Goal: Check status: Check status

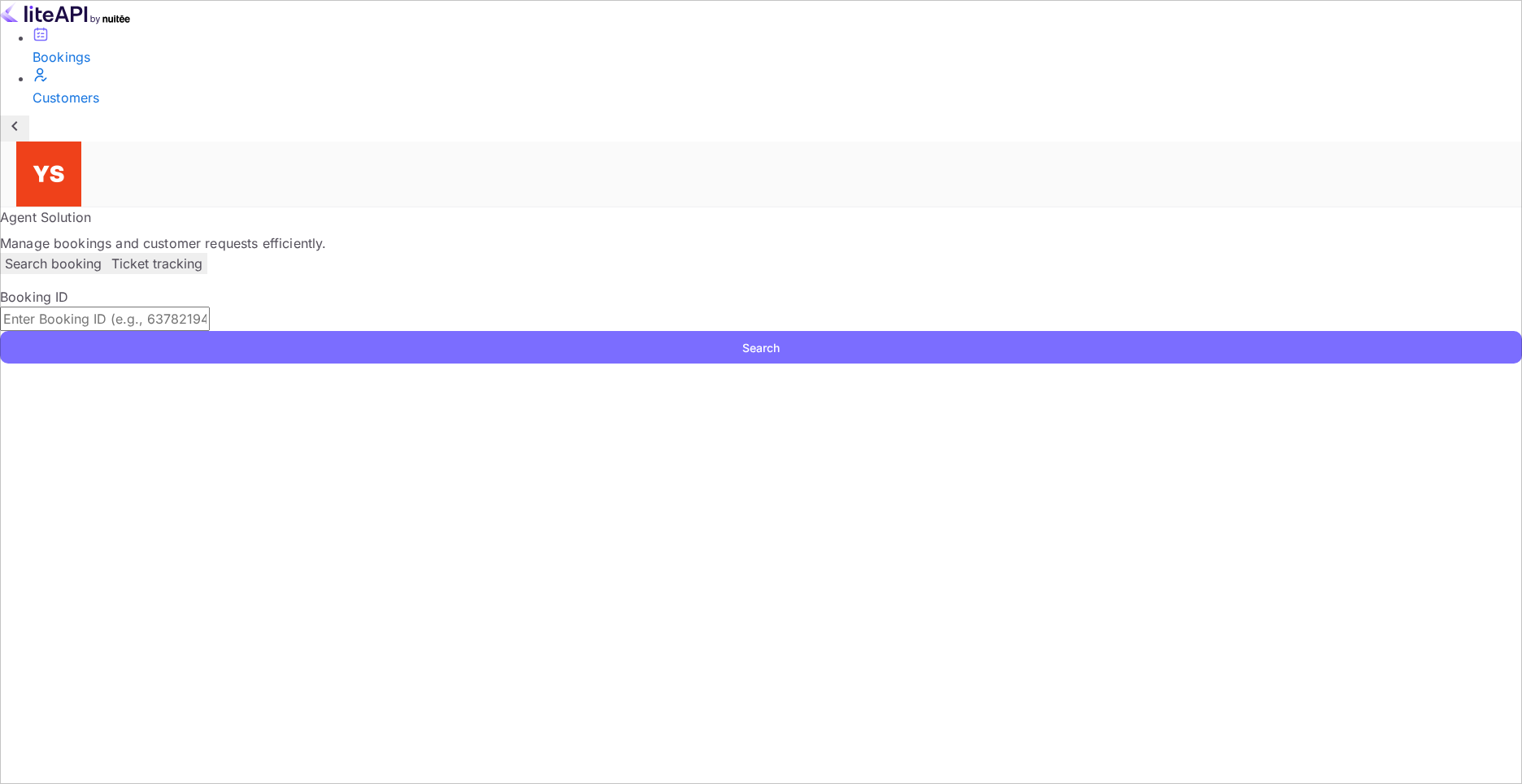
drag, startPoint x: 855, startPoint y: 266, endPoint x: 1022, endPoint y: 254, distance: 167.4
click at [210, 306] on input "text" at bounding box center [105, 318] width 210 height 24
click at [1137, 331] on button "Search" at bounding box center [761, 347] width 1522 height 32
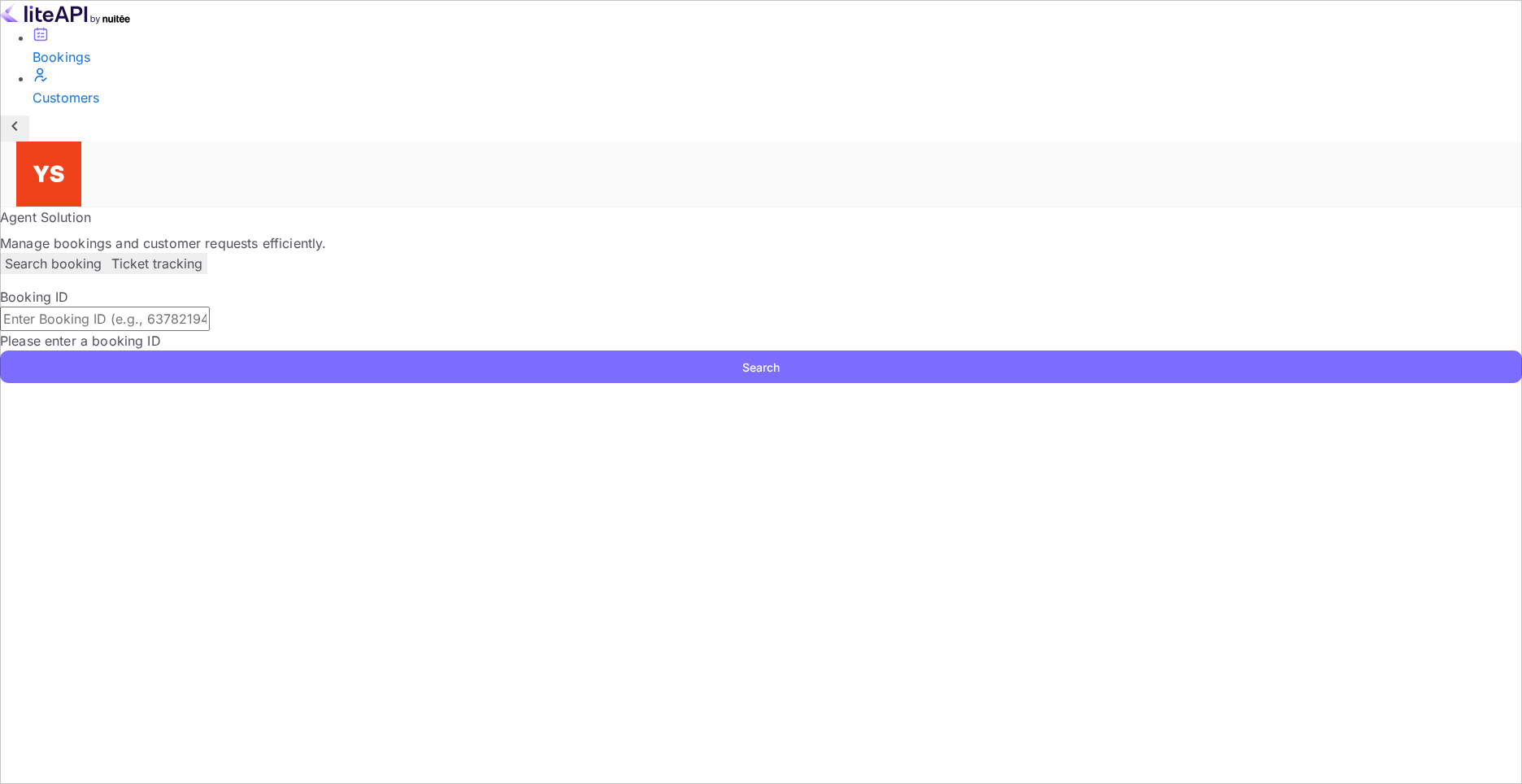
click at [210, 306] on input "text" at bounding box center [105, 318] width 210 height 24
paste input "9596220"
type input "9596220"
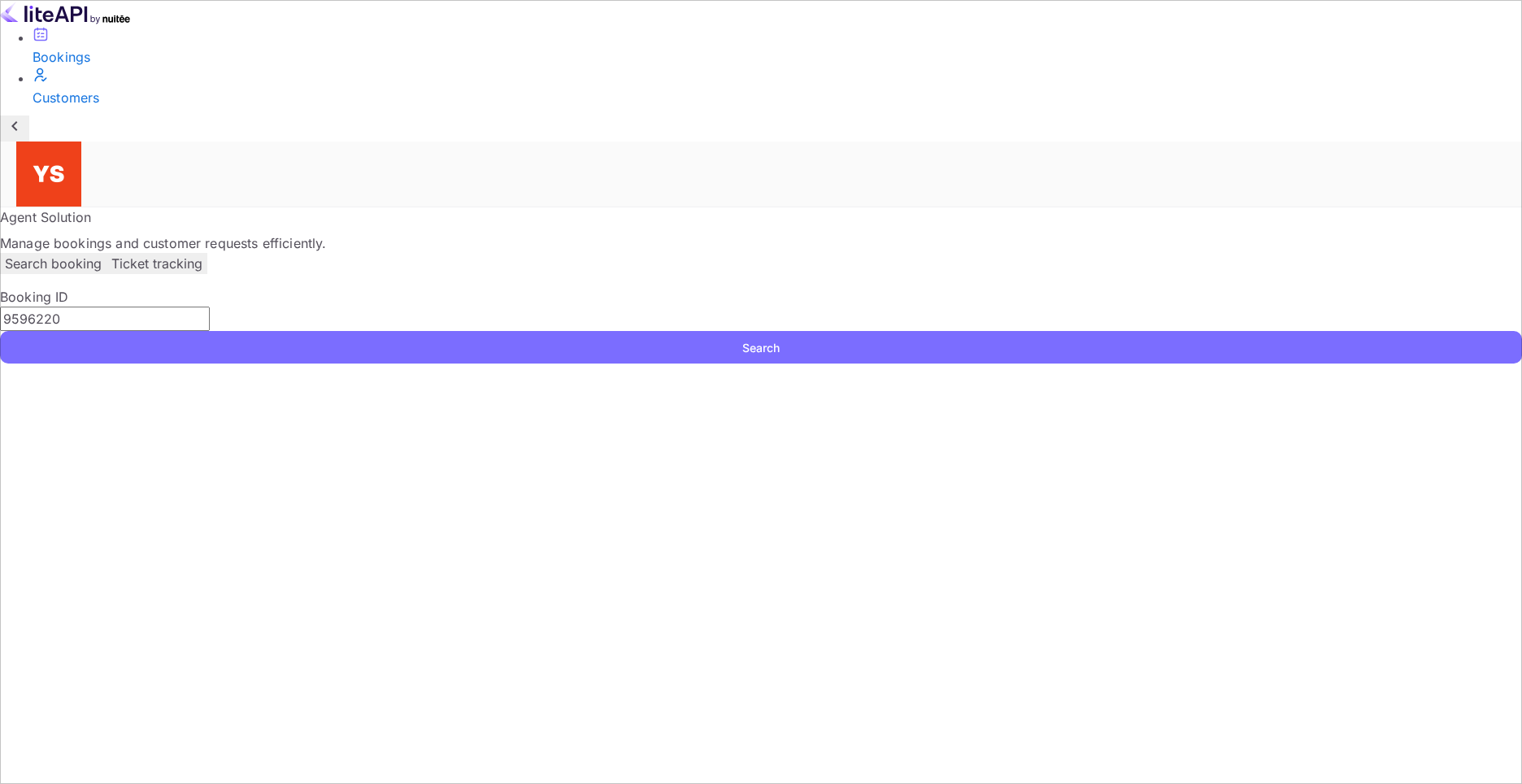
click at [1100, 331] on button "Search" at bounding box center [761, 347] width 1522 height 32
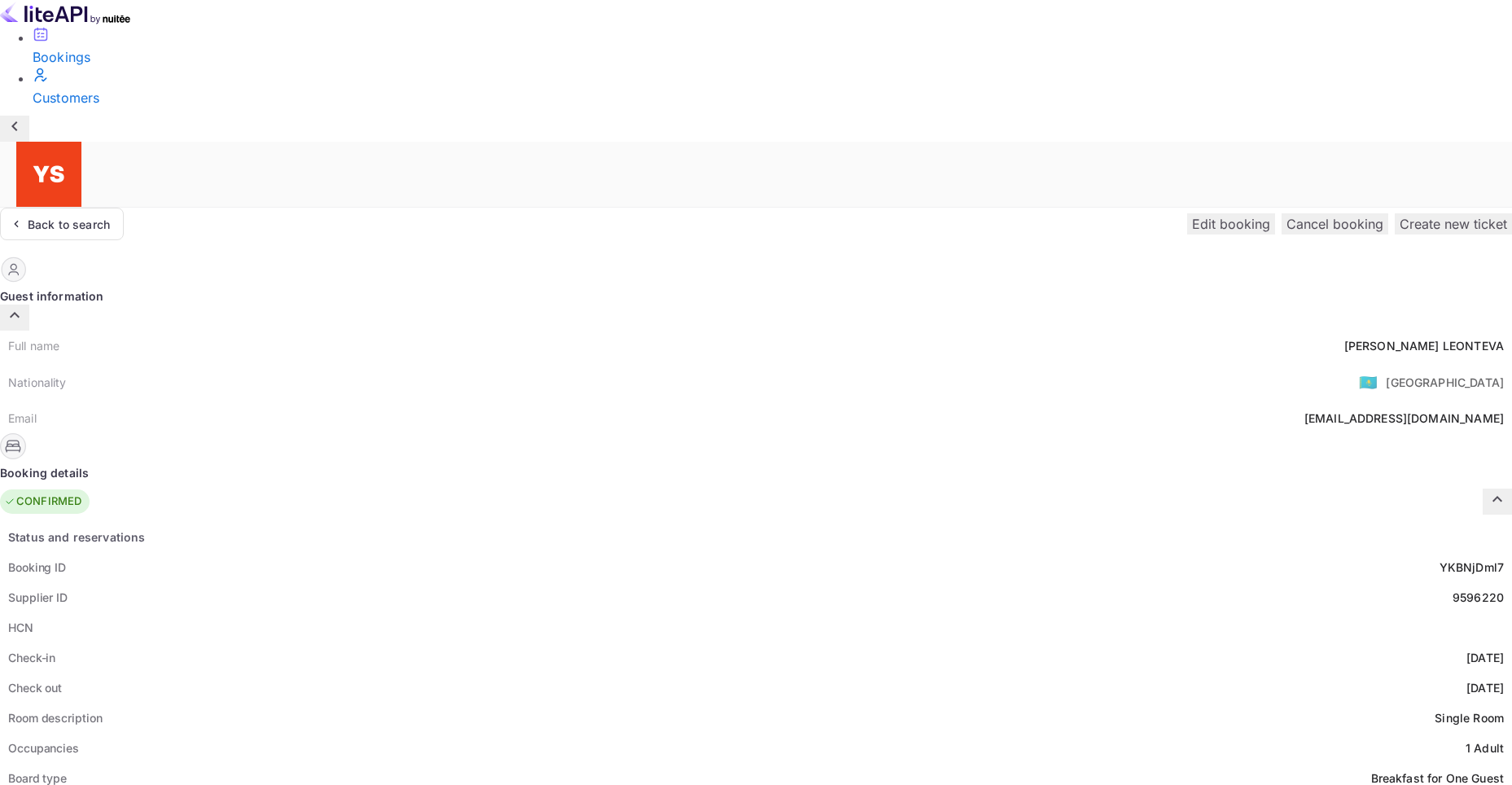
click at [813, 612] on div "HCN" at bounding box center [756, 628] width 1512 height 30
drag, startPoint x: 813, startPoint y: 476, endPoint x: 817, endPoint y: 467, distance: 9.8
click at [813, 612] on div "HCN" at bounding box center [756, 628] width 1512 height 30
click at [817, 612] on div "HCN" at bounding box center [756, 628] width 1512 height 30
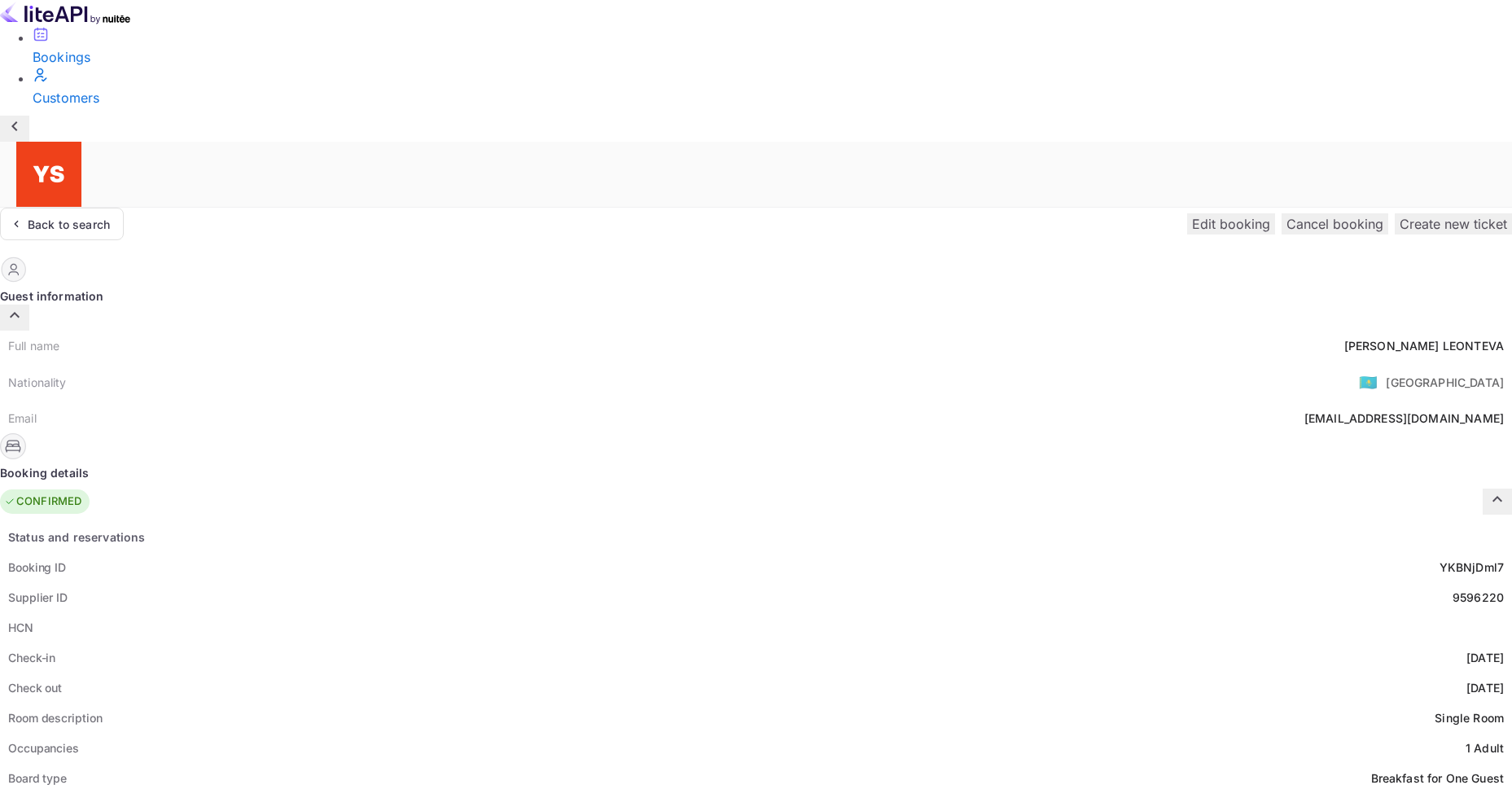
copy span "9596220"
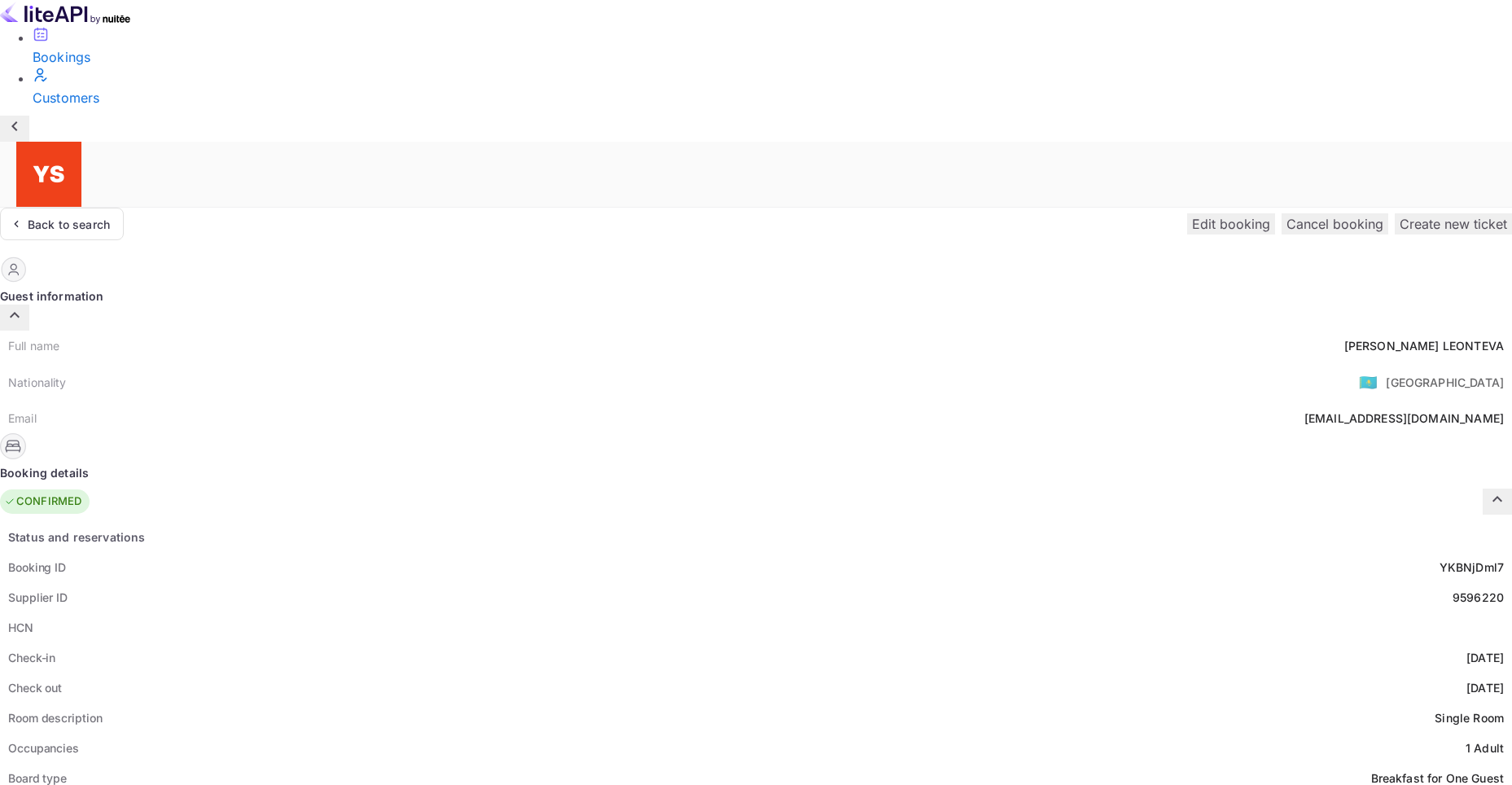
click at [800, 612] on div "HCN" at bounding box center [756, 628] width 1512 height 30
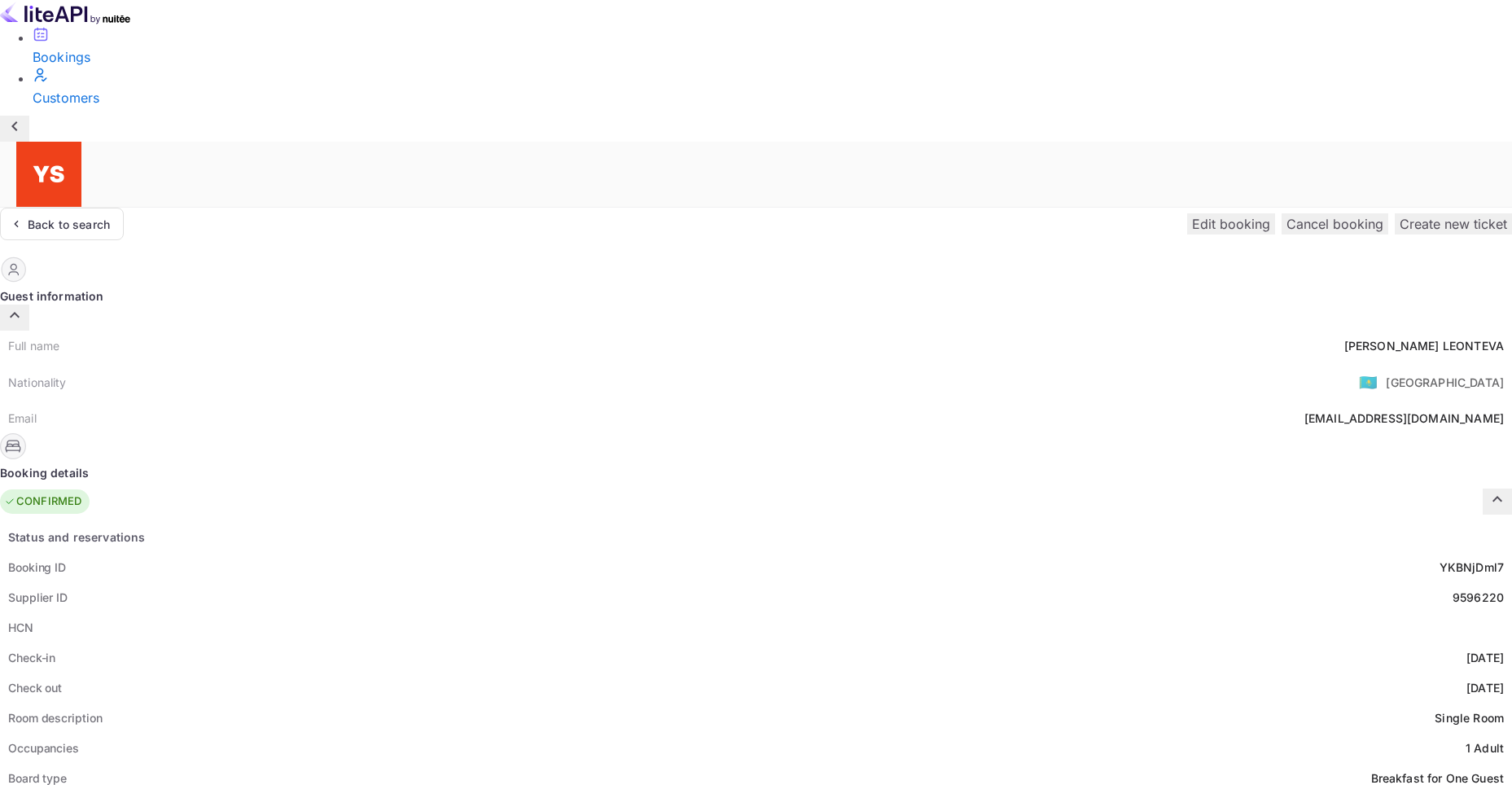
click at [1452, 588] on div "9596220" at bounding box center [1477, 596] width 51 height 17
